Goal: Information Seeking & Learning: Learn about a topic

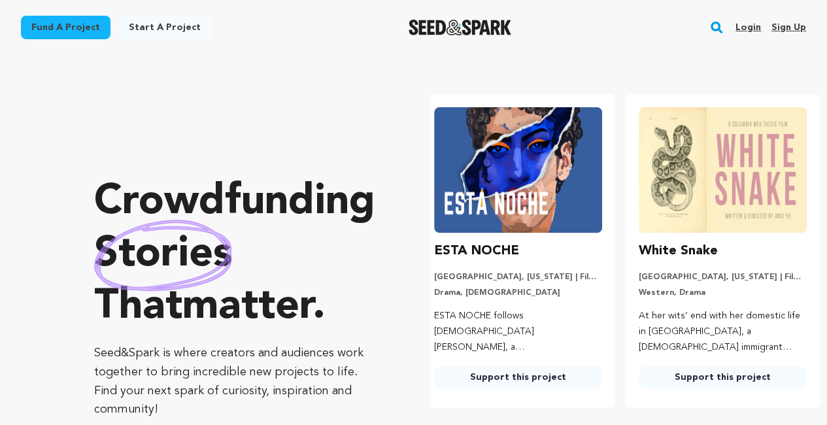
scroll to position [0, 215]
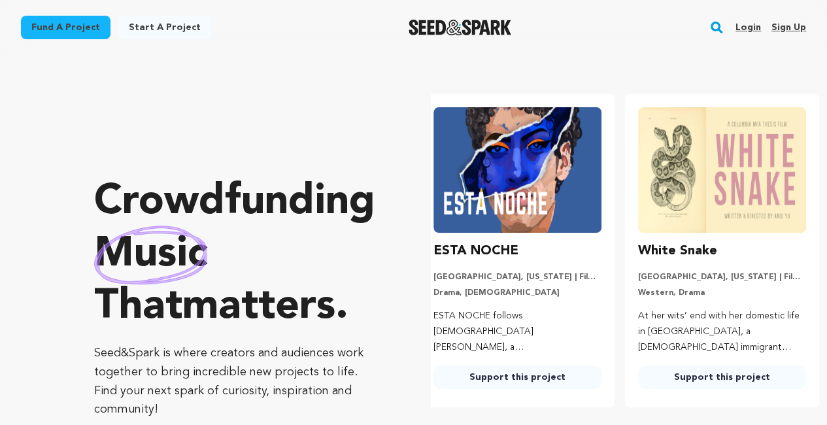
click at [715, 27] on rect "button" at bounding box center [716, 28] width 16 height 16
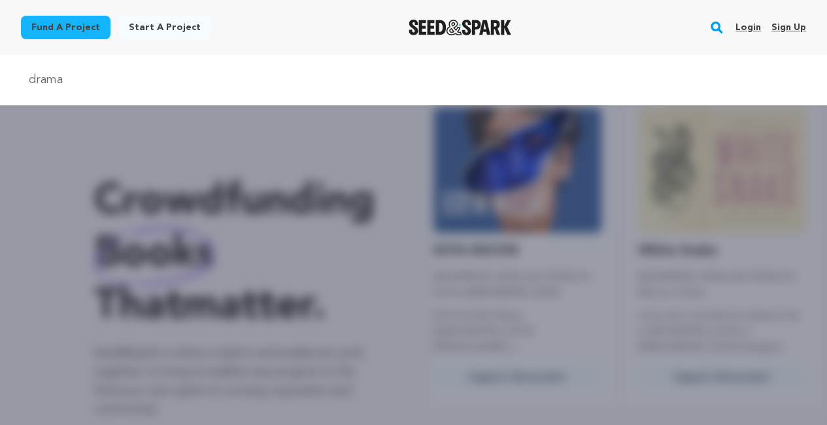
type input "drama"
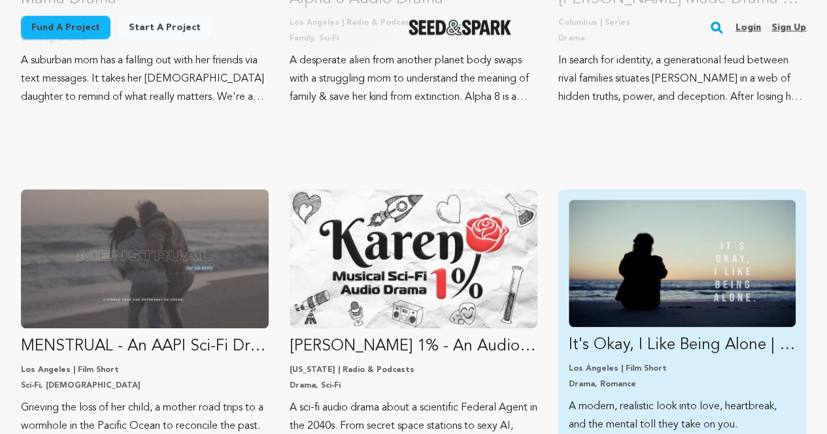
scroll to position [327, 0]
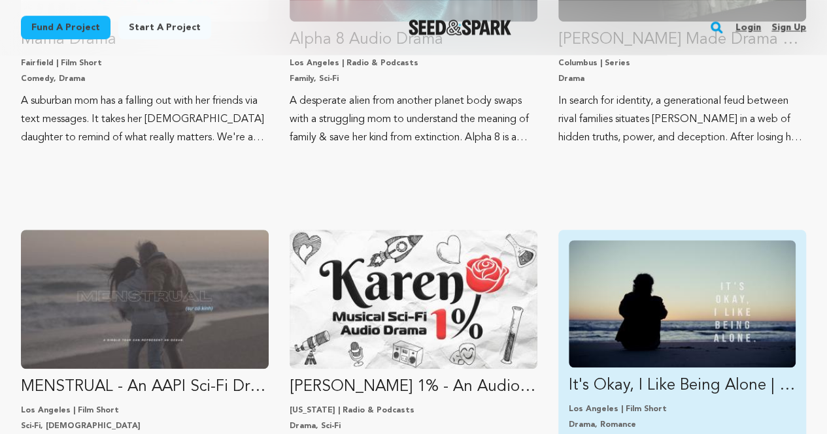
click at [629, 380] on p "It's Okay, I Like Being Alone | A Romantic Drama Short Film" at bounding box center [681, 386] width 227 height 21
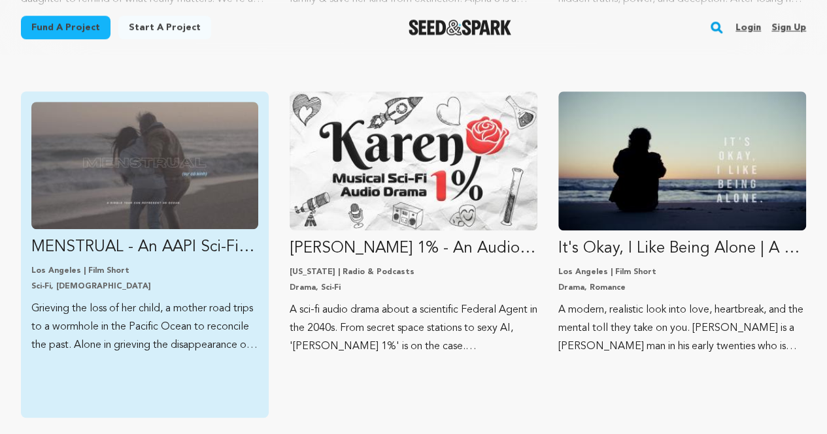
scroll to position [465, 0]
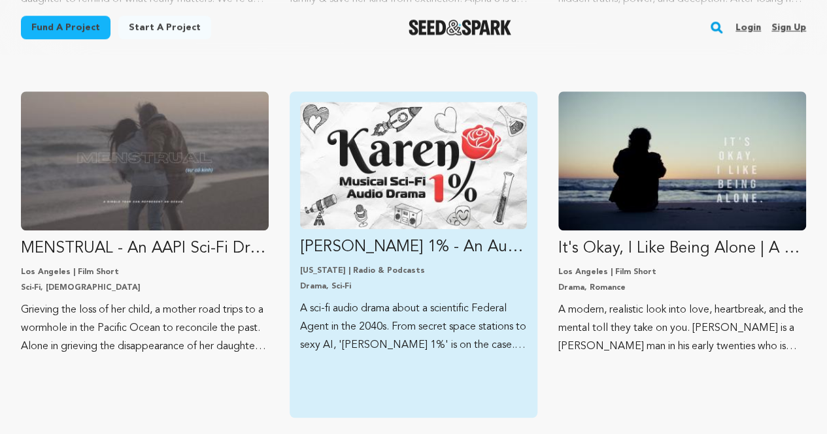
click at [379, 174] on img "Fund Karen 1% - An Audio Drama by Bassey Etim" at bounding box center [413, 165] width 227 height 127
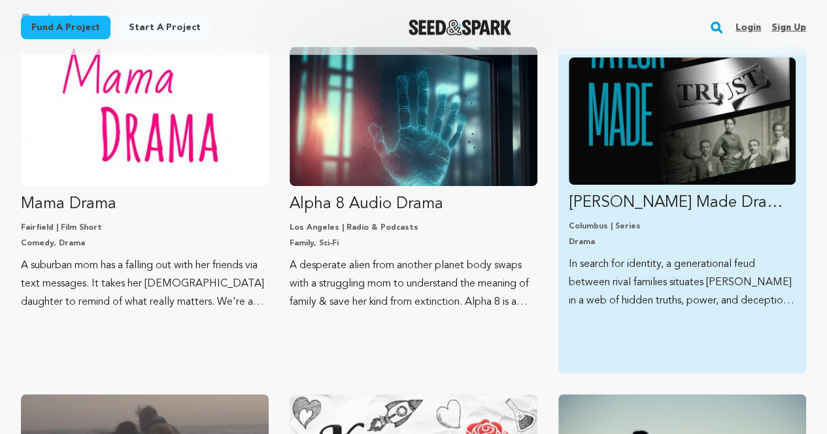
scroll to position [136, 0]
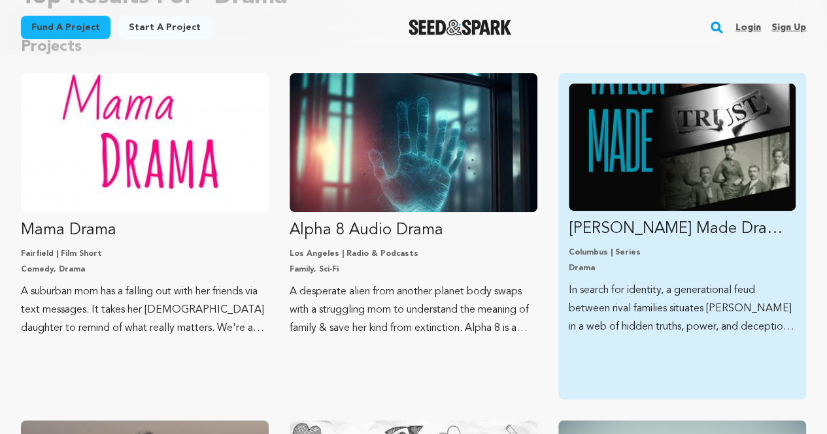
click at [682, 255] on p "Columbus | Series" at bounding box center [681, 253] width 227 height 10
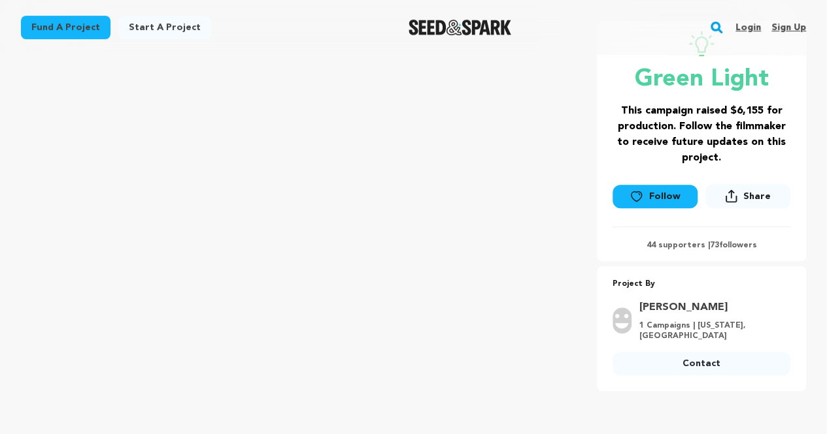
scroll to position [261, 0]
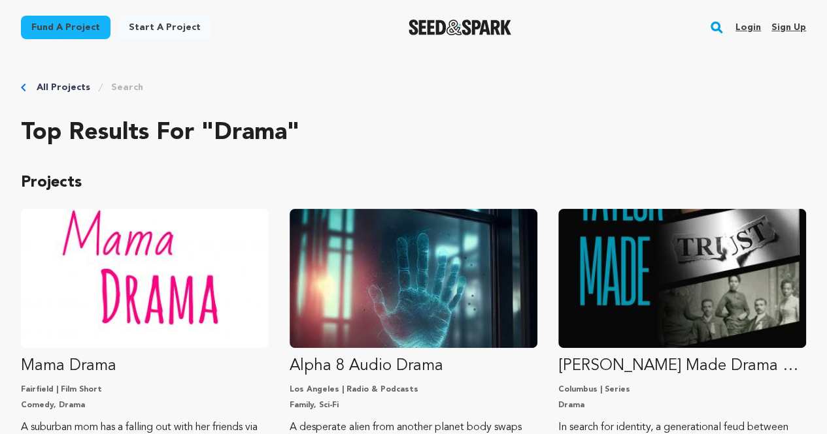
click at [712, 28] on rect "button" at bounding box center [716, 28] width 16 height 16
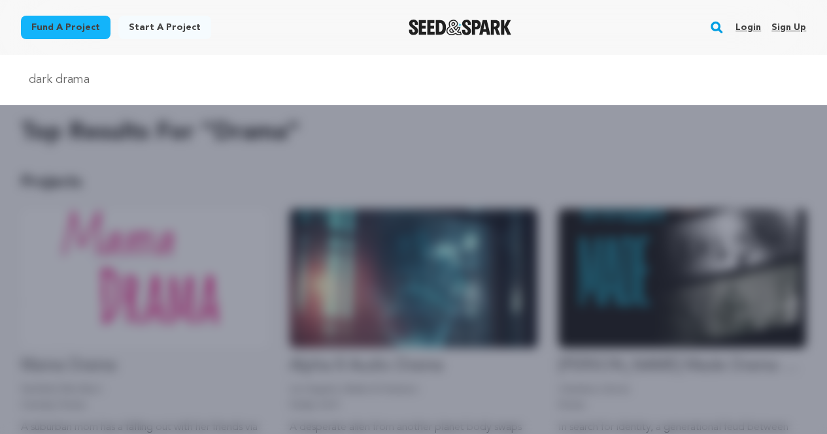
type input "dark drama"
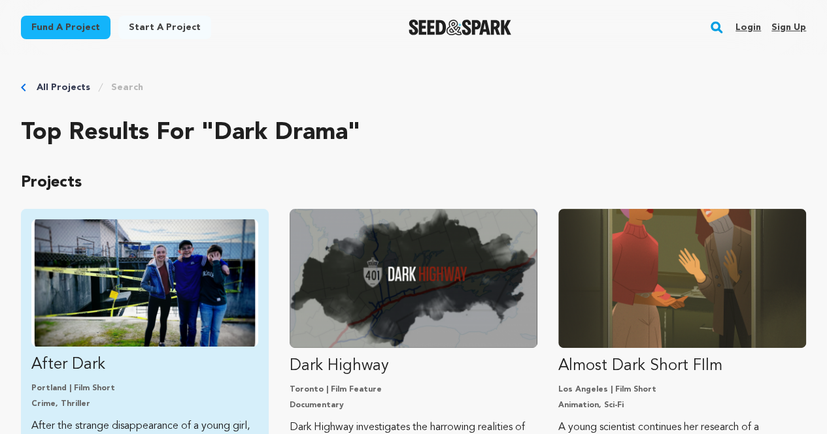
click at [97, 355] on p "After Dark" at bounding box center [144, 365] width 227 height 21
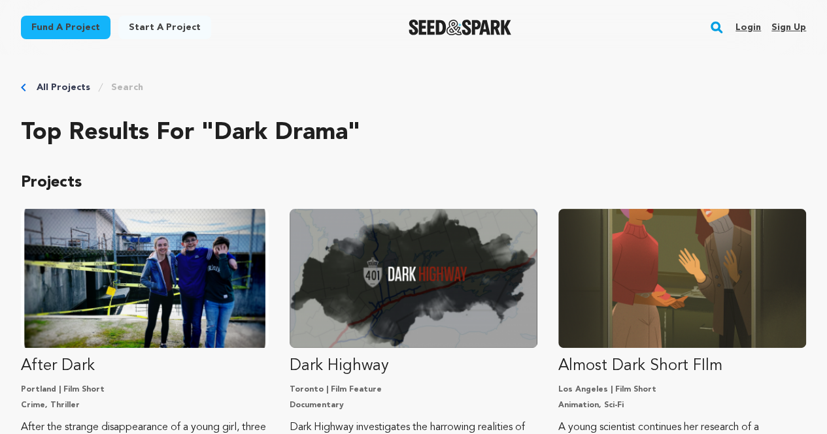
click at [48, 88] on link "All Projects" at bounding box center [64, 87] width 54 height 13
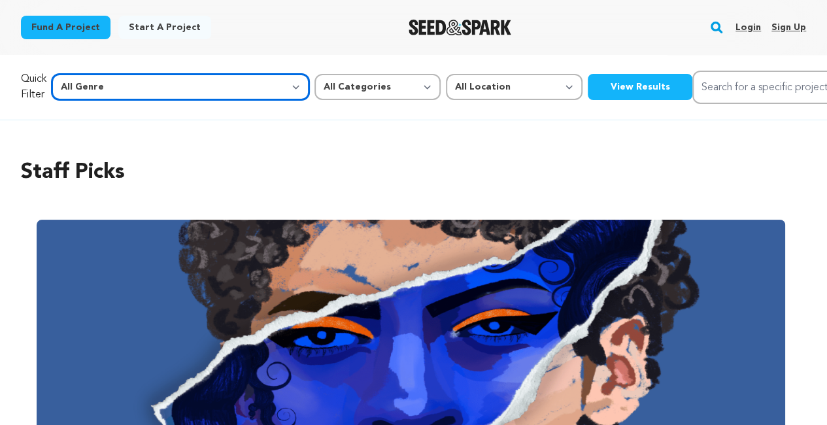
click at [146, 86] on select "All Genre Action Adventure Afrobeat Alternative Ambient Animation Bebop Big Ban…" at bounding box center [180, 87] width 257 height 26
select select "8"
click at [80, 74] on select "All Genre Action Adventure Afrobeat Alternative Ambient Animation Bebop Big Ban…" at bounding box center [180, 87] width 257 height 26
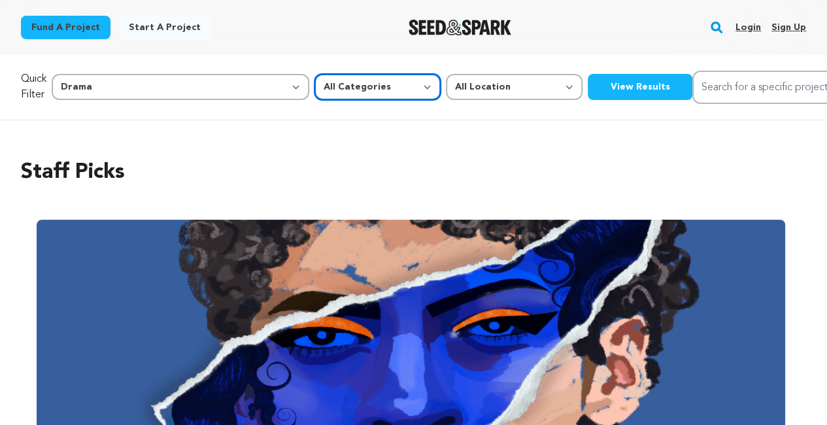
click at [314, 96] on select "All Categories Film Feature Film Short Series Music Video Comics Artist Residen…" at bounding box center [377, 87] width 126 height 26
select select "383"
click at [314, 74] on select "All Categories Film Feature Film Short Series Music Video Comics Artist Residen…" at bounding box center [377, 87] width 126 height 26
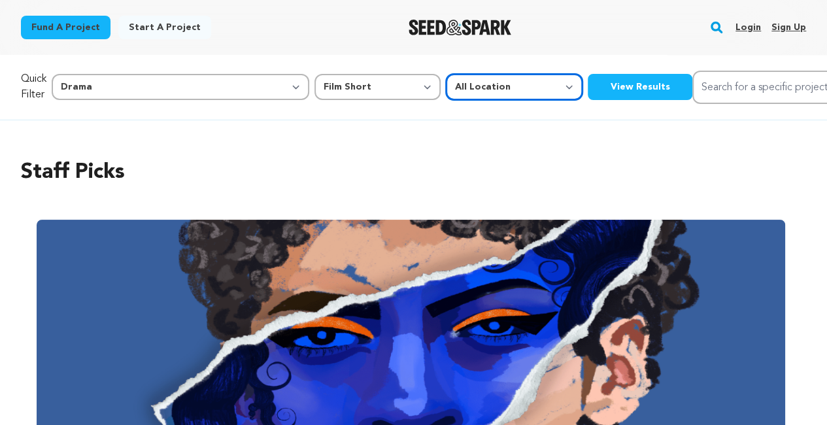
click at [446, 84] on select "All Location Everywhere United States Canada" at bounding box center [514, 87] width 137 height 26
click at [549, 81] on div "Quick Filter All Genre Action Adventure Afrobeat Alternative Ambient Animation …" at bounding box center [413, 87] width 785 height 33
click at [491, 100] on div "Quick Filter All Genre Action Adventure Afrobeat Alternative Ambient Animation …" at bounding box center [413, 87] width 785 height 33
click at [587, 91] on button "View Results" at bounding box center [639, 87] width 105 height 26
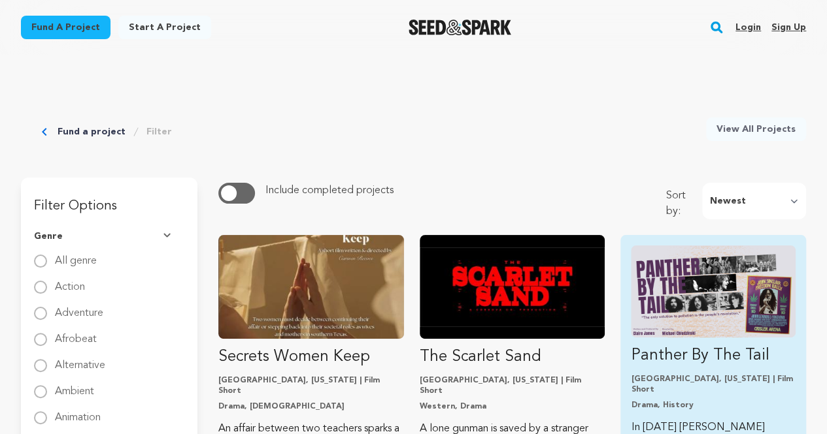
click at [687, 269] on img "Fund Panther By The Tail" at bounding box center [712, 292] width 165 height 92
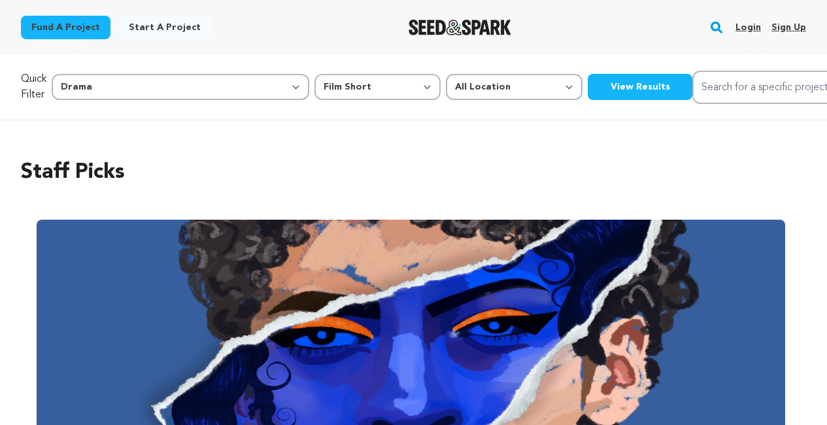
select select "8"
select select "383"
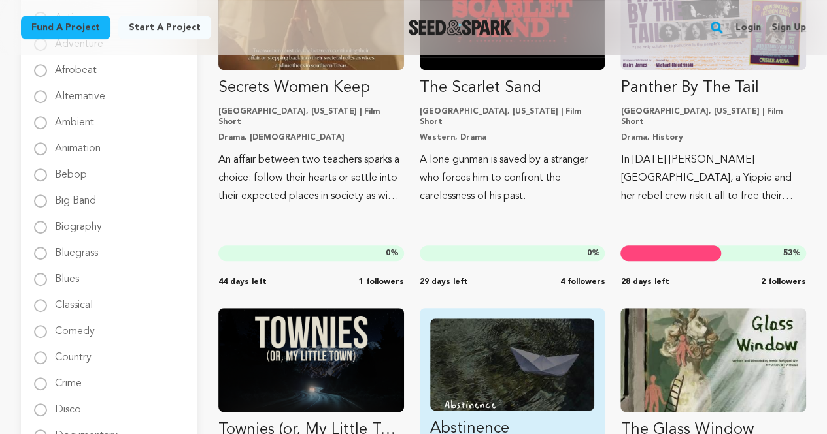
scroll to position [261, 0]
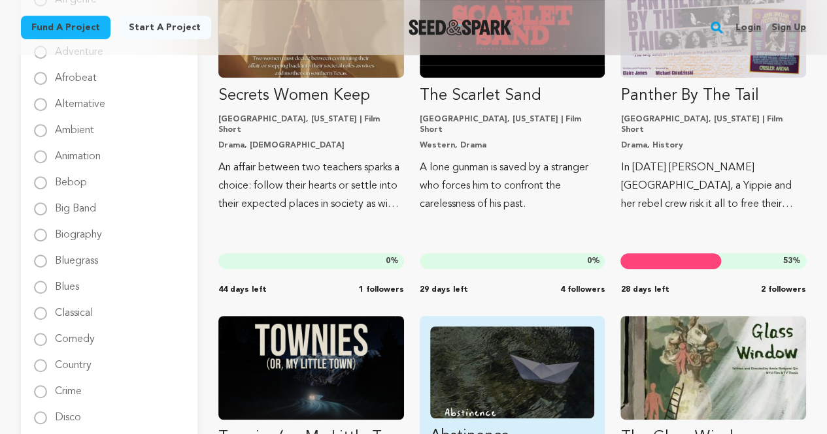
click at [507, 370] on img "Fund Abstinence" at bounding box center [512, 373] width 165 height 92
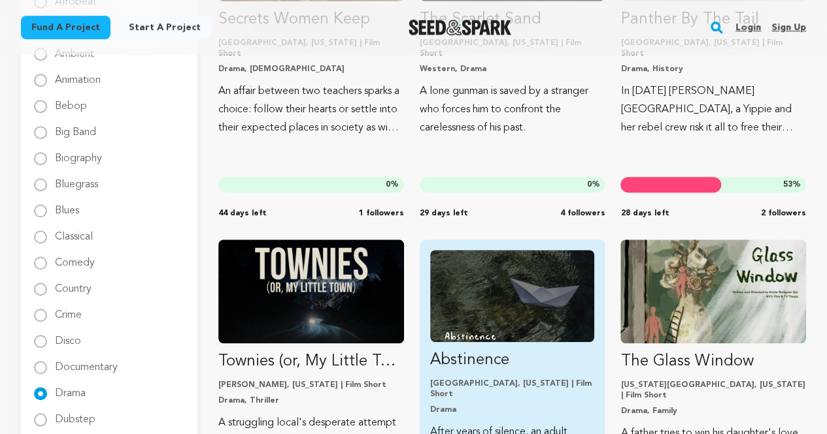
scroll to position [457, 0]
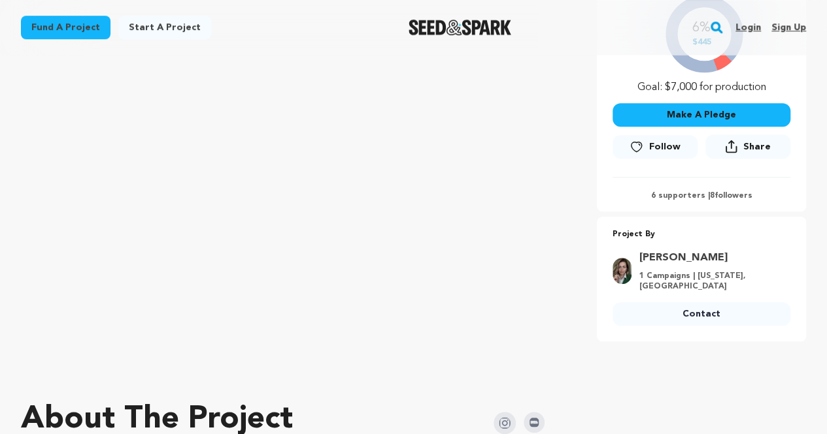
scroll to position [196, 0]
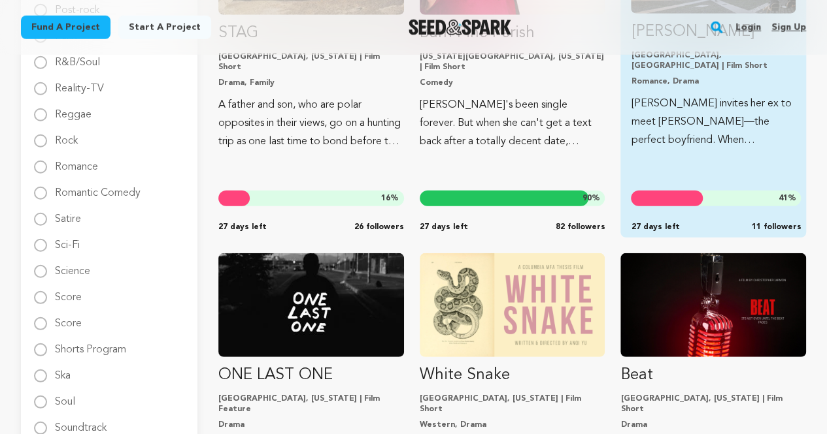
scroll to position [1829, 0]
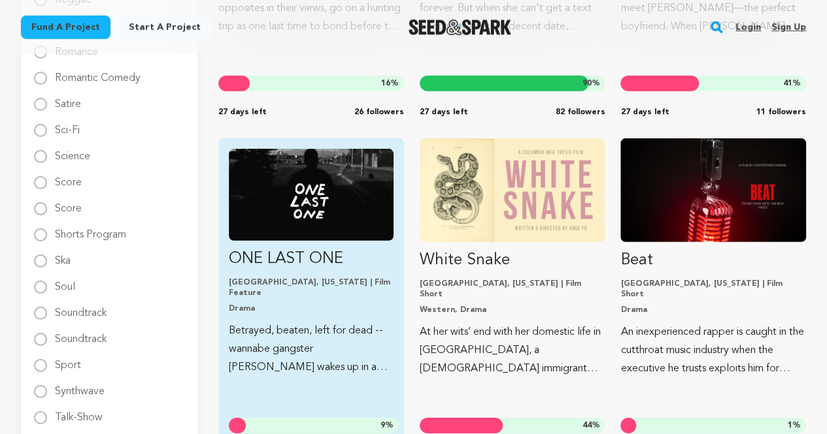
click at [339, 199] on img "Fund ONE LAST ONE" at bounding box center [311, 195] width 165 height 92
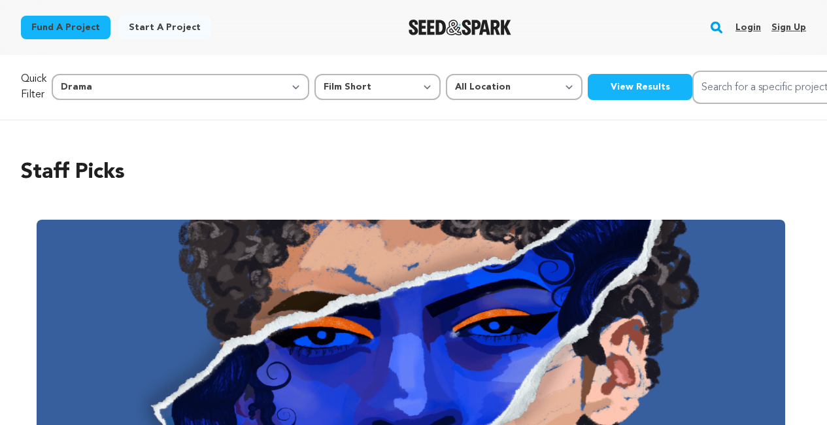
select select "8"
select select "383"
click at [490, 100] on div "Quick Filter All Genre Action Adventure Afrobeat Alternative Ambient Animation …" at bounding box center [413, 87] width 785 height 33
click at [587, 93] on button "View Results" at bounding box center [639, 87] width 105 height 26
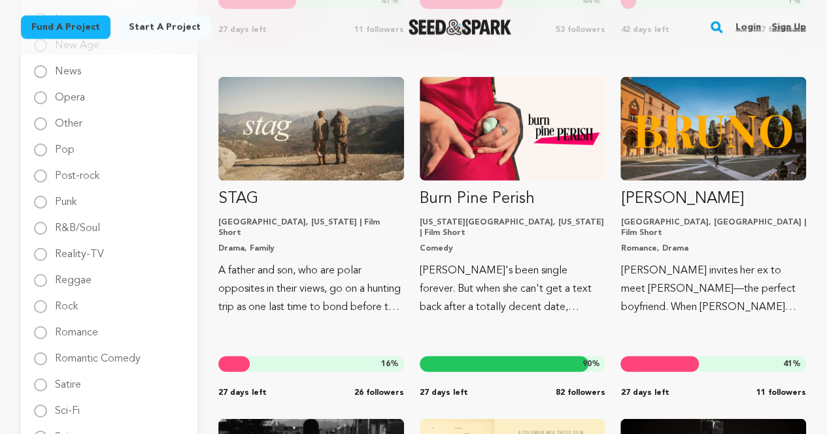
scroll to position [1568, 0]
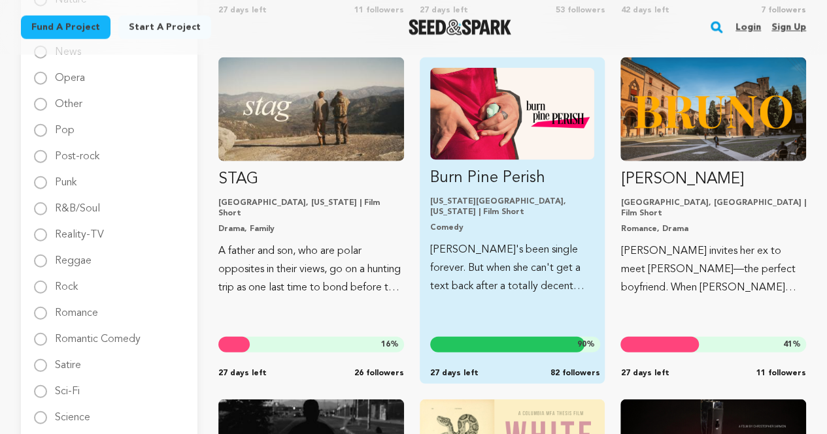
click at [517, 168] on p "Burn Pine Perish" at bounding box center [512, 178] width 165 height 21
click at [489, 241] on p "[PERSON_NAME]'s been single forever. But when she can't get a text back after a…" at bounding box center [512, 268] width 165 height 55
click at [497, 241] on p "[PERSON_NAME]'s been single forever. But when she can't get a text back after a…" at bounding box center [512, 268] width 165 height 55
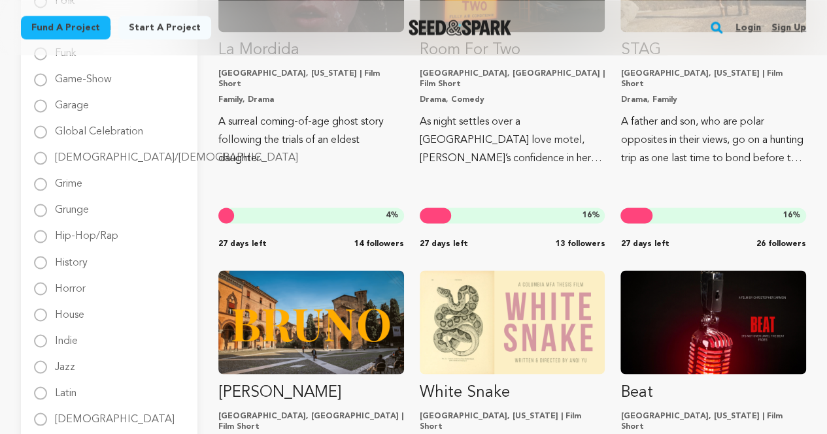
scroll to position [1045, 0]
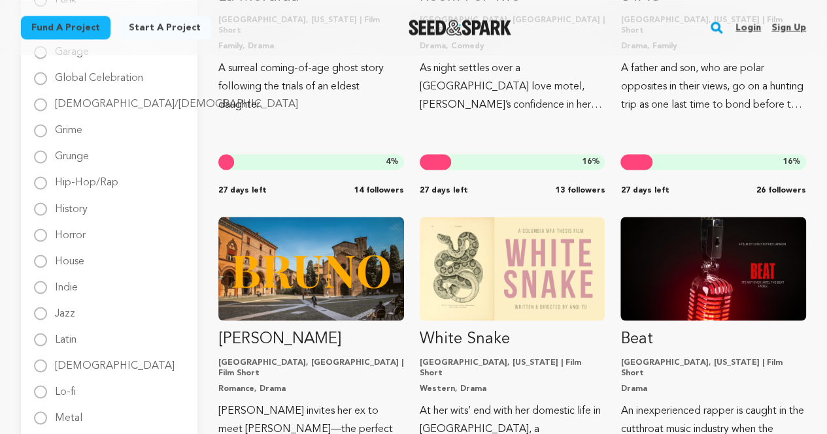
click at [69, 207] on label "History" at bounding box center [71, 203] width 33 height 21
click at [47, 207] on input "History" at bounding box center [40, 209] width 13 height 13
radio input "true"
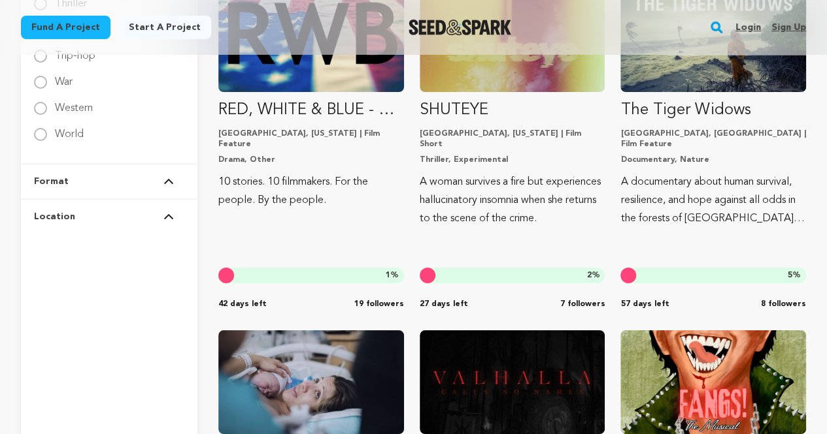
scroll to position [2287, 0]
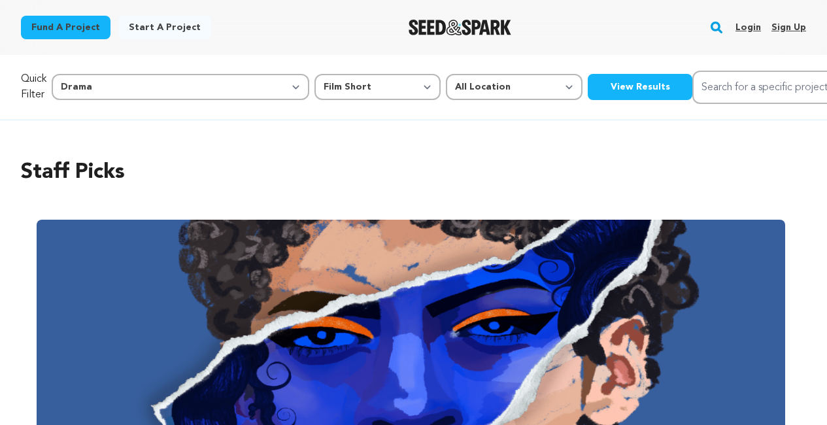
select select "8"
select select "383"
click at [176, 86] on select "All Genre Action Adventure Afrobeat Alternative Ambient Animation Bebop Big Ban…" at bounding box center [180, 87] width 257 height 26
click at [178, 95] on select "All Genre Action Adventure Afrobeat Alternative Ambient Animation Bebop Big Ban…" at bounding box center [180, 87] width 257 height 26
select select "13"
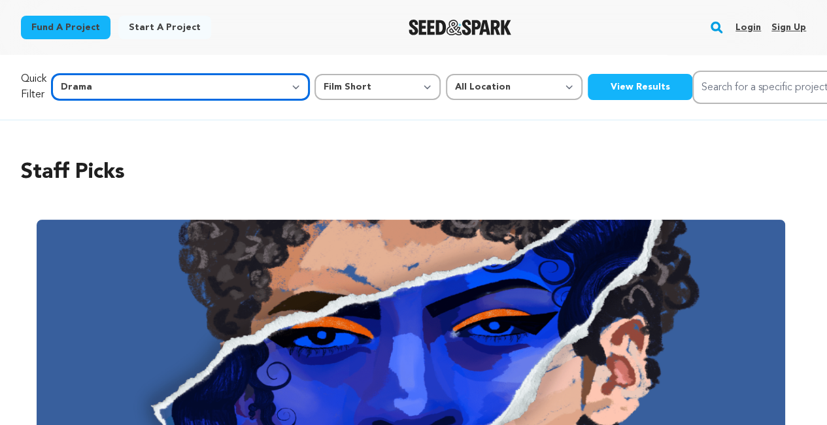
click at [80, 74] on select "All Genre Action Adventure Afrobeat Alternative Ambient Animation Bebop Big Ban…" at bounding box center [180, 87] width 257 height 26
click at [587, 90] on button "View Results" at bounding box center [639, 87] width 105 height 26
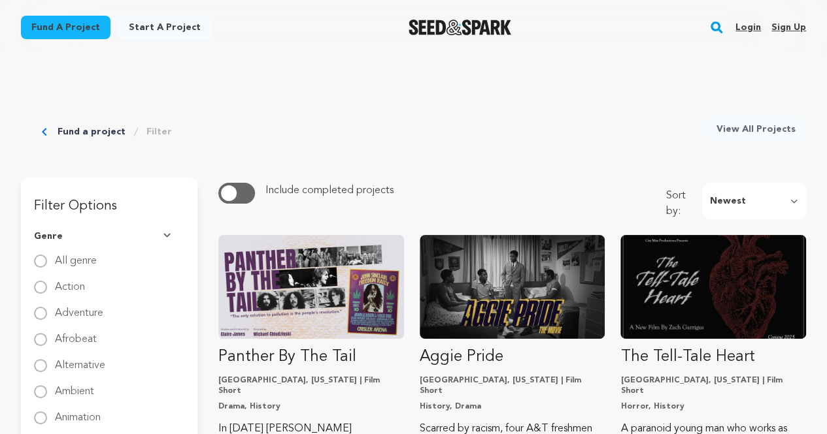
click at [64, 37] on link "Fund a project" at bounding box center [66, 28] width 90 height 24
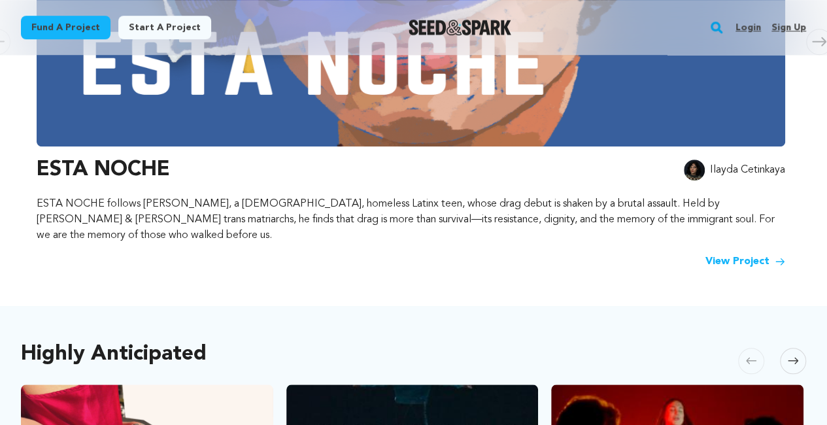
scroll to position [457, 0]
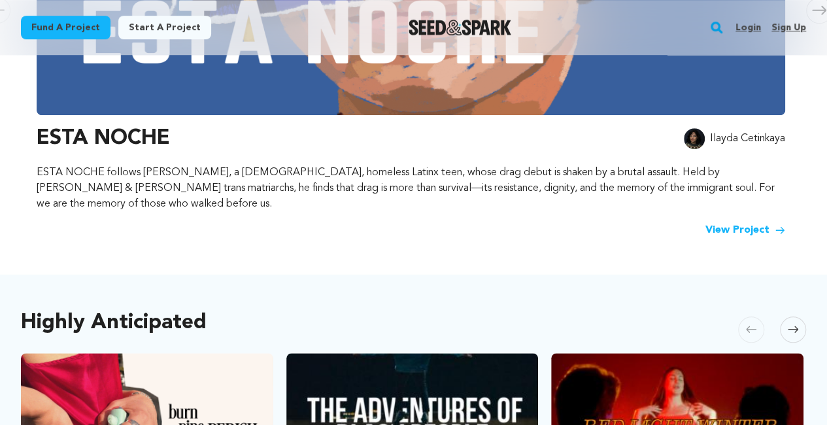
click at [719, 222] on link "View Project" at bounding box center [745, 230] width 80 height 16
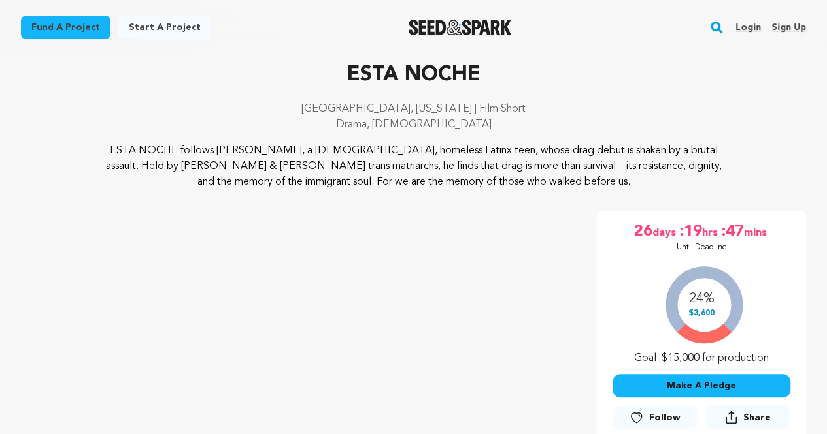
scroll to position [131, 0]
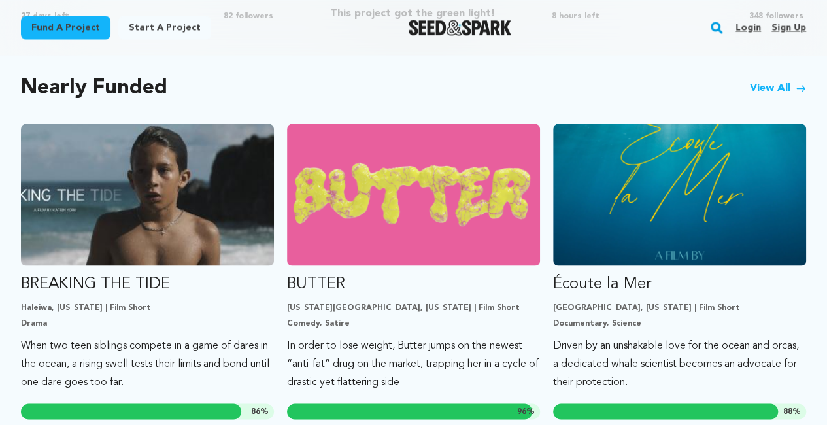
scroll to position [1111, 0]
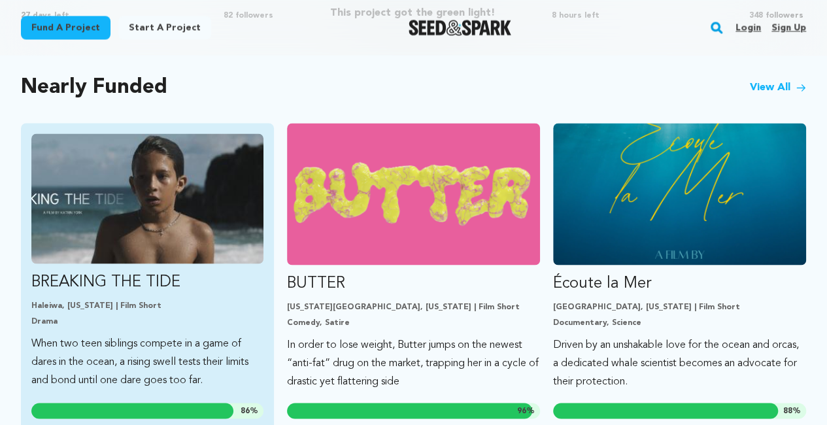
click at [157, 271] on p "BREAKING THE TIDE" at bounding box center [147, 281] width 232 height 21
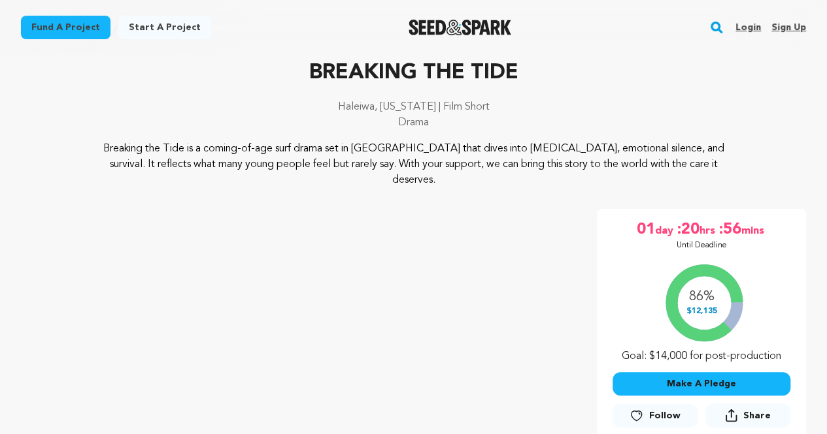
scroll to position [131, 0]
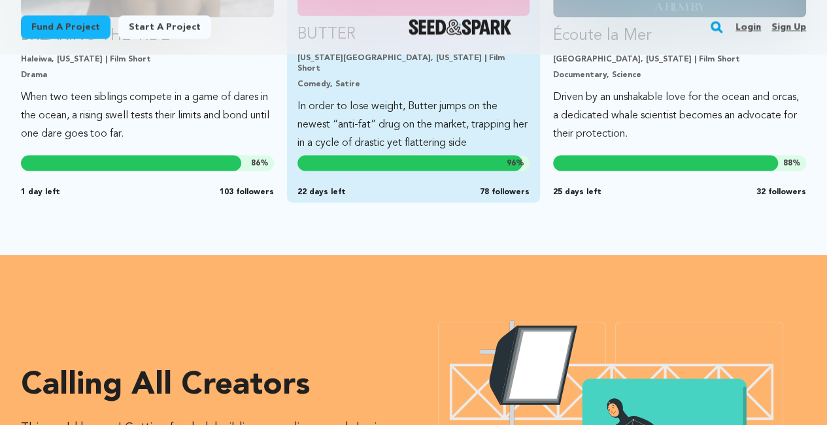
scroll to position [1241, 0]
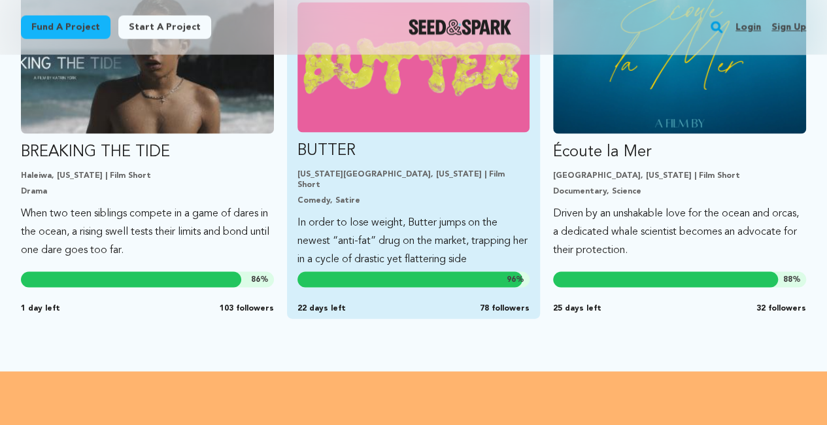
click at [442, 73] on img "Fund BUTTER" at bounding box center [413, 68] width 232 height 130
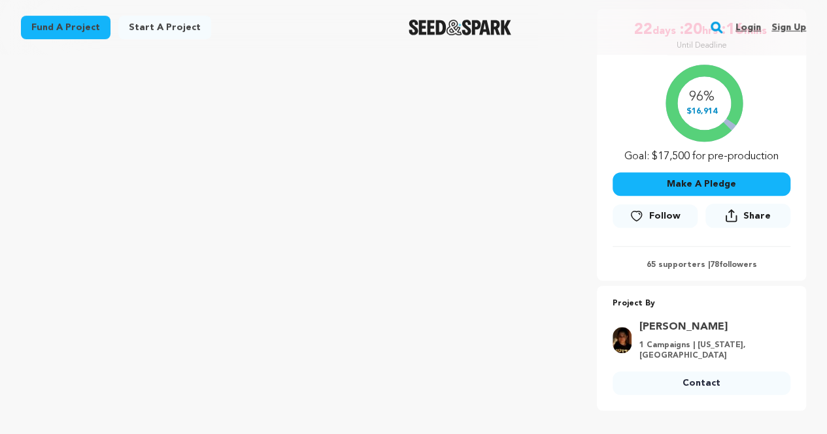
scroll to position [261, 0]
